Goal: Check status

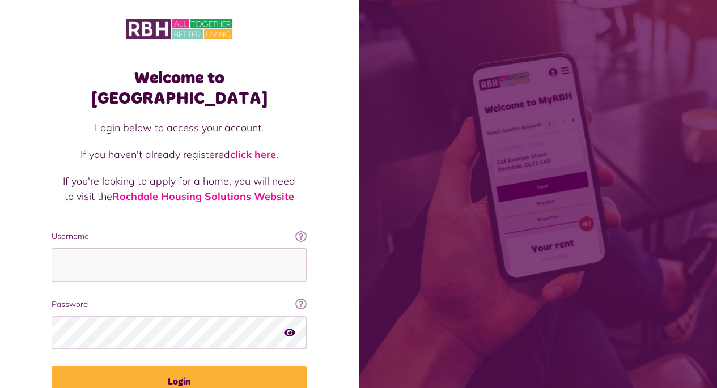
type input "**********"
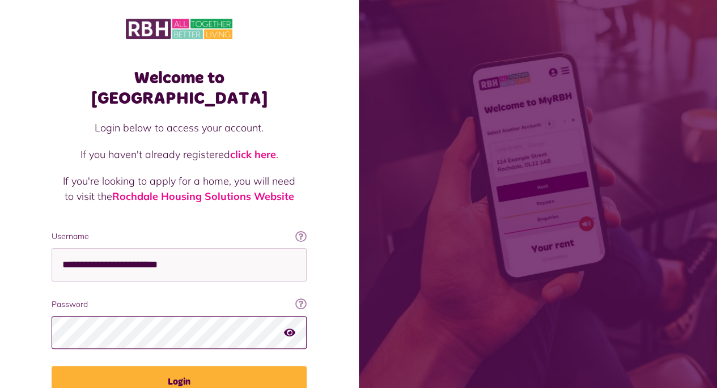
click at [52, 366] on button "Login" at bounding box center [179, 382] width 255 height 32
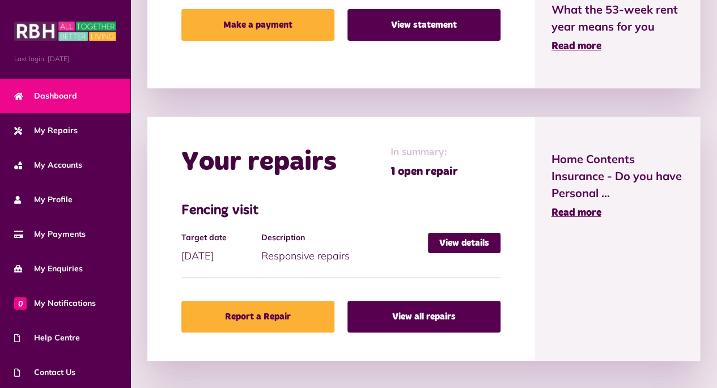
scroll to position [407, 0]
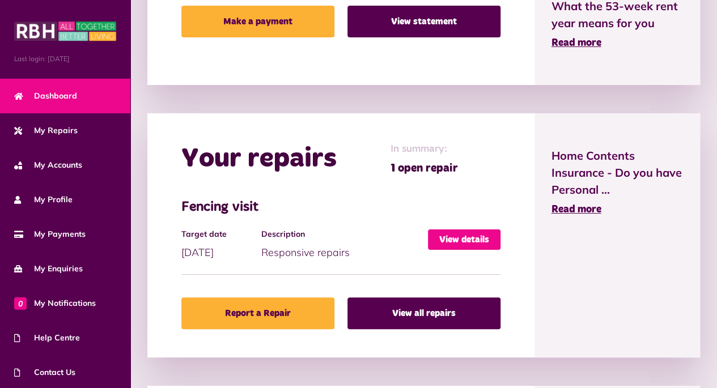
click at [466, 244] on link "View details" at bounding box center [464, 239] width 73 height 20
